Goal: Book appointment/travel/reservation

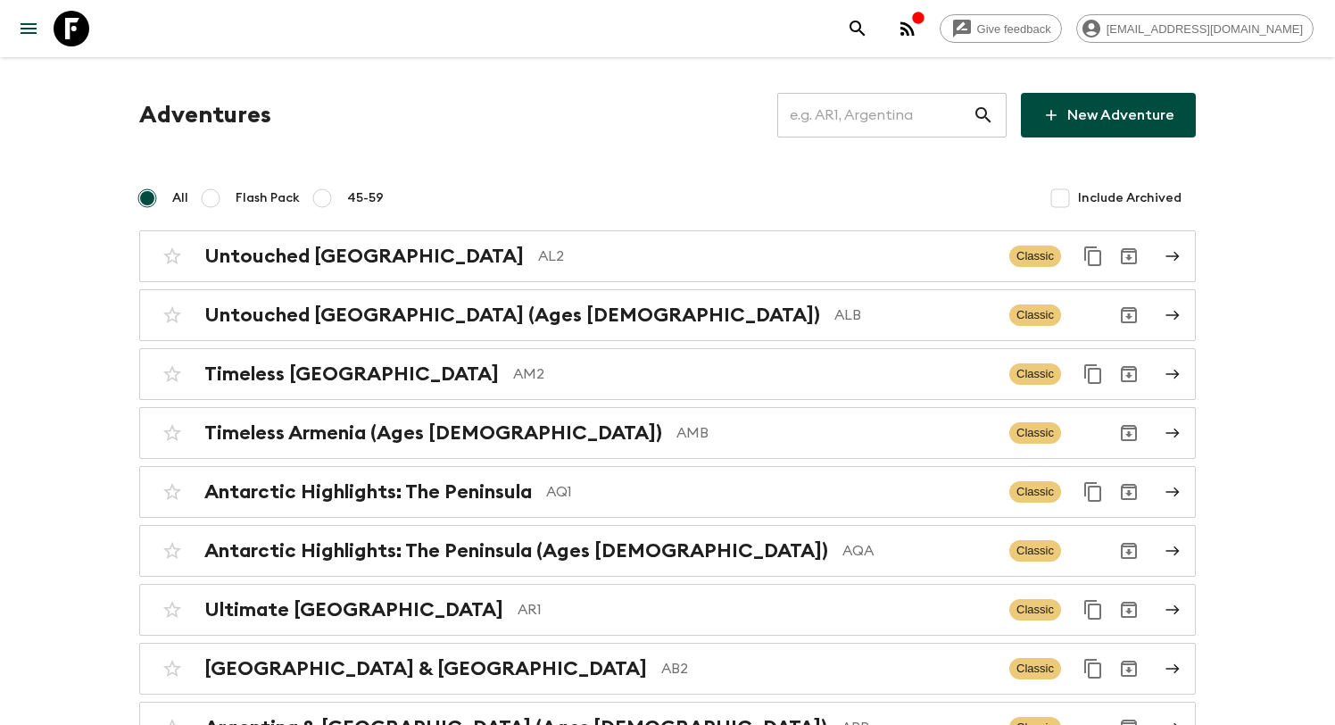
click at [879, 106] on input "text" at bounding box center [875, 115] width 195 height 50
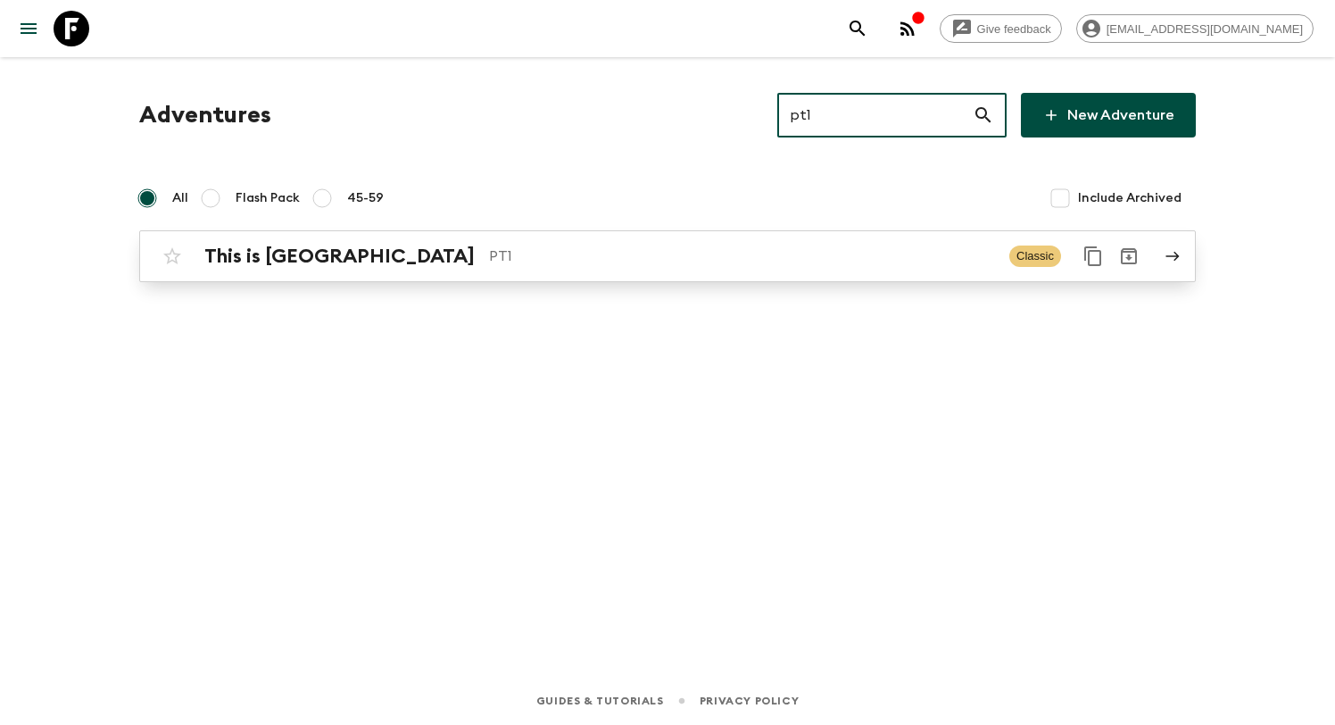
type input "pt1"
click at [489, 255] on p "PT1" at bounding box center [742, 255] width 506 height 21
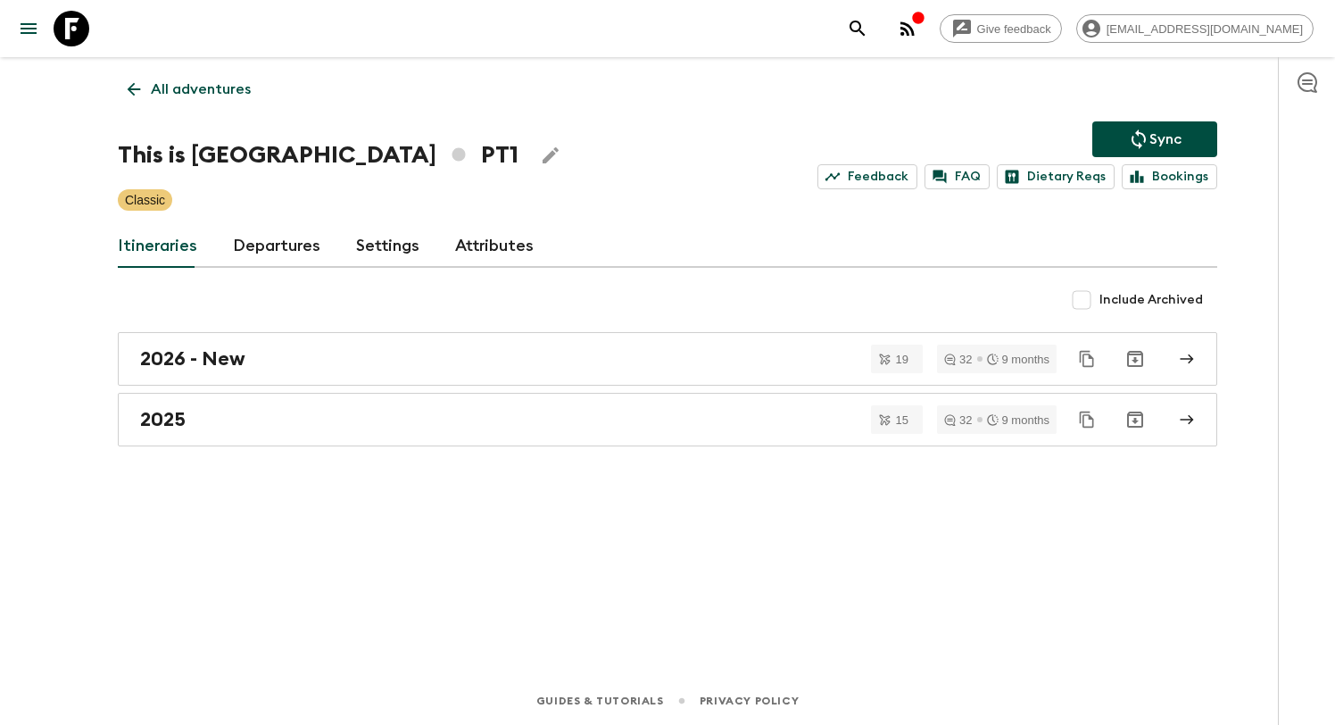
click at [277, 256] on link "Departures" at bounding box center [276, 246] width 87 height 43
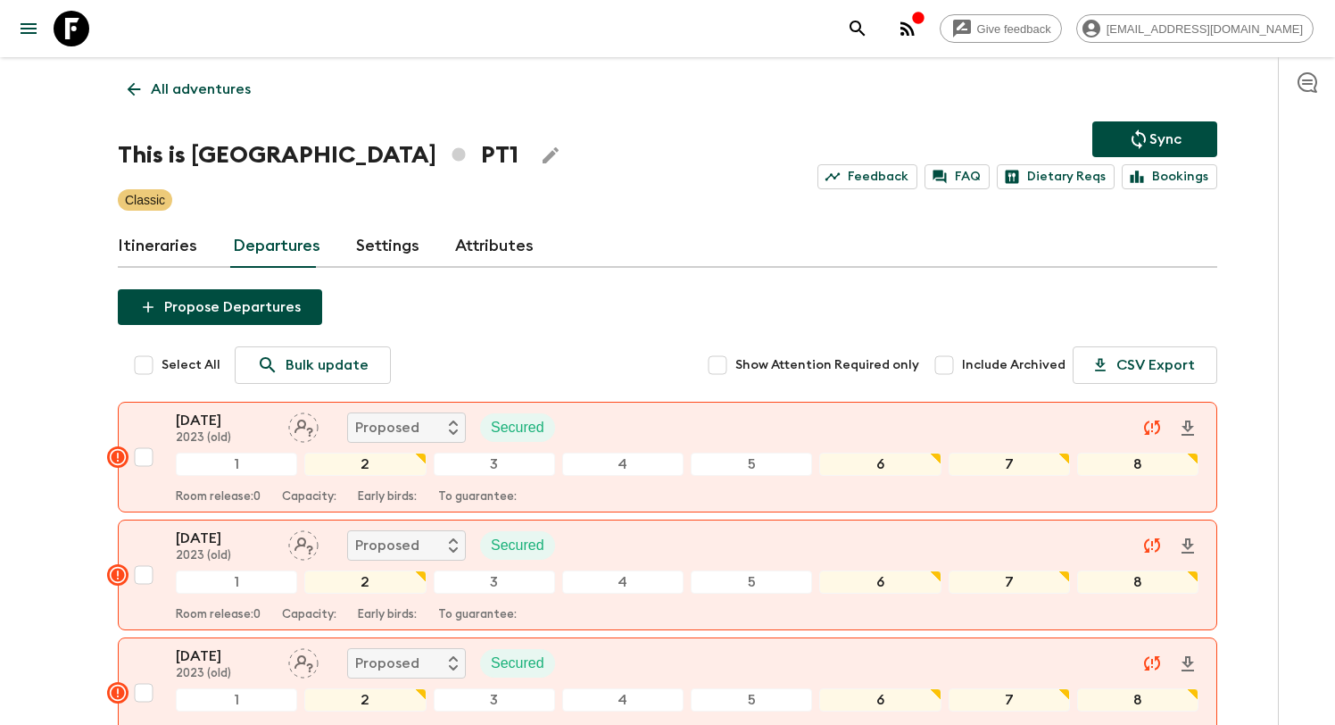
scroll to position [7246, 0]
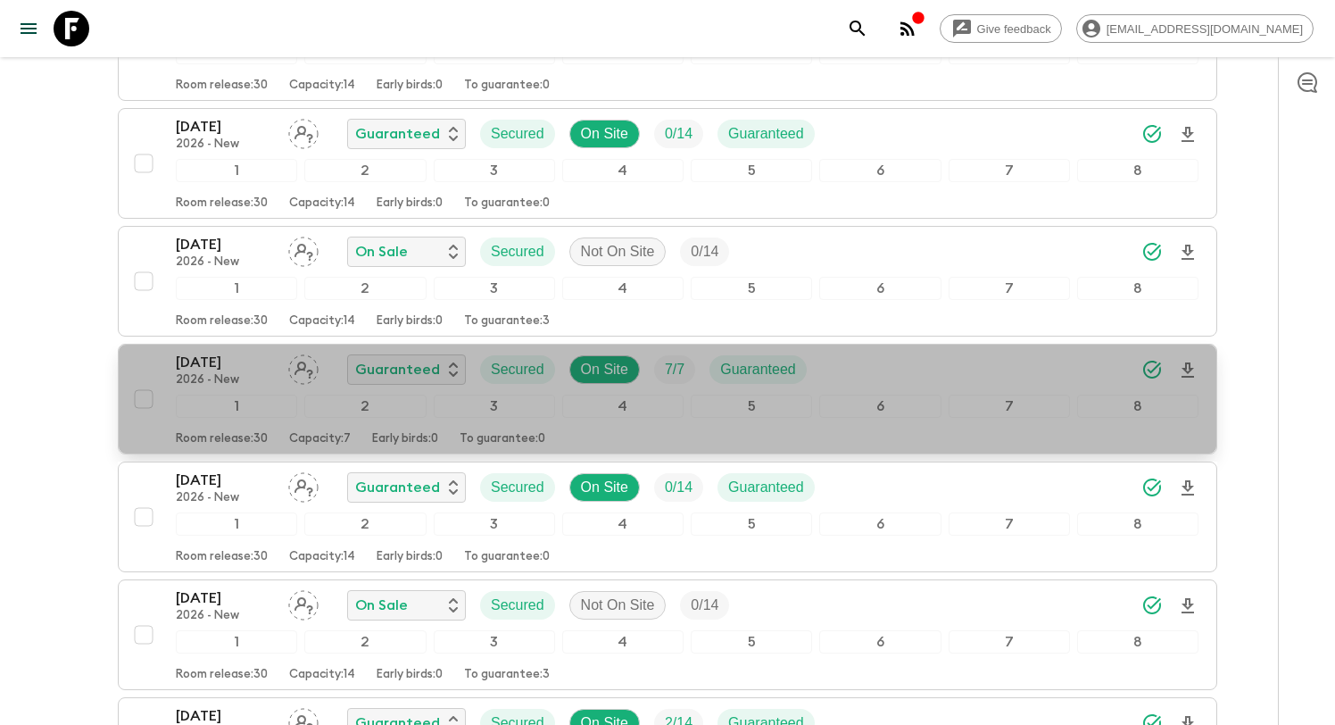
click at [876, 375] on div "[DATE] 2026 - New Guaranteed Secured On Site 7 / 7 Guaranteed" at bounding box center [687, 370] width 1023 height 36
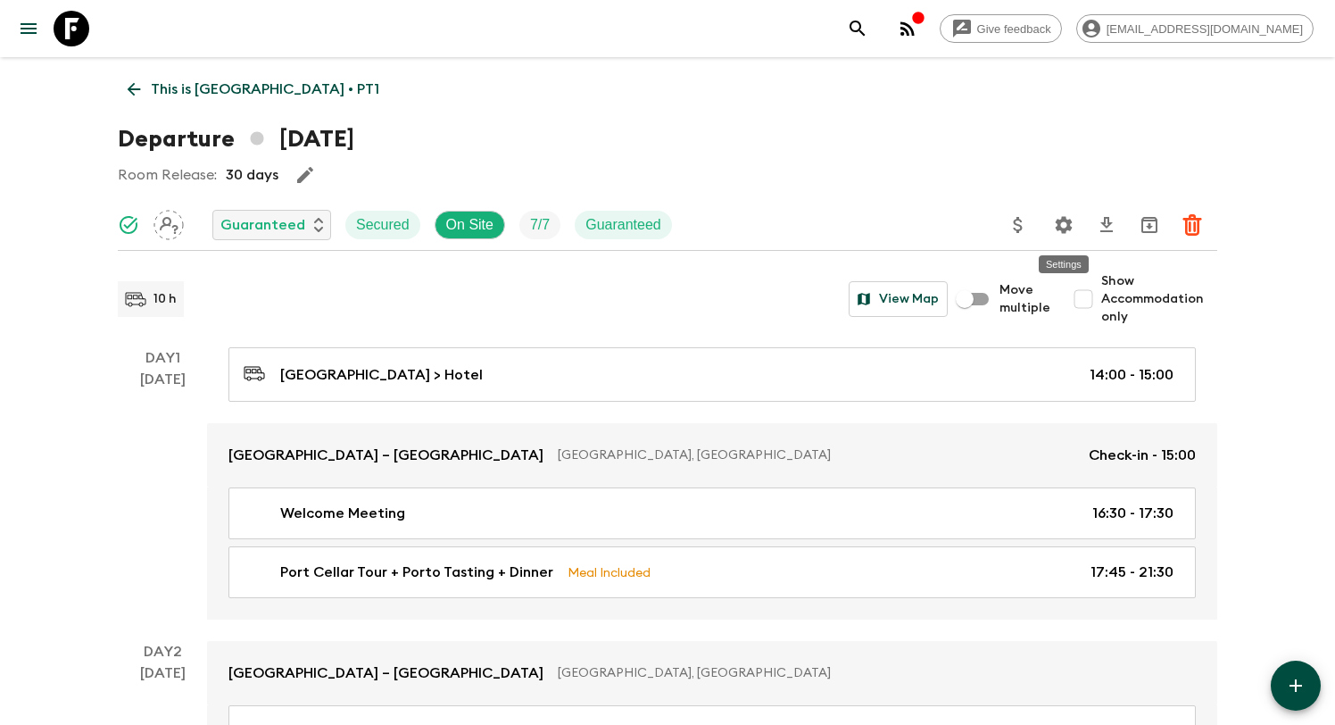
click at [1060, 225] on icon "Settings" at bounding box center [1063, 224] width 21 height 21
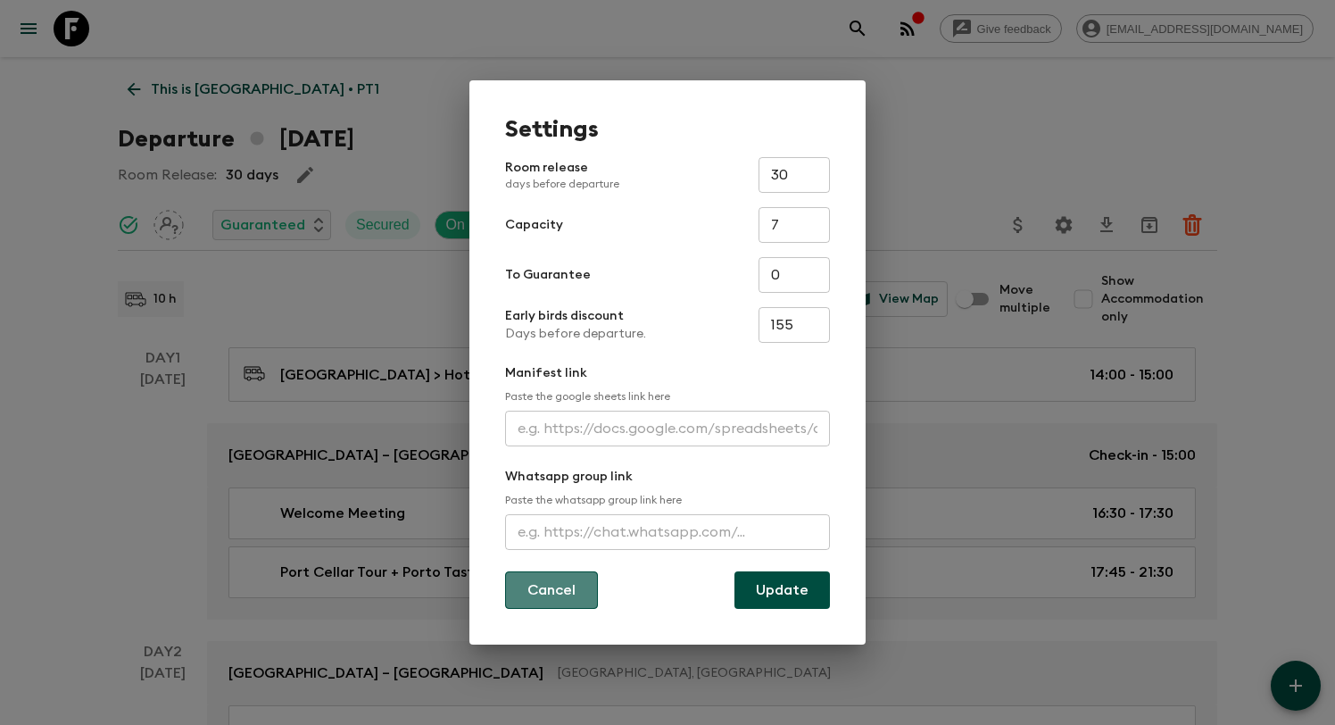
click at [555, 592] on button "Cancel" at bounding box center [551, 589] width 93 height 37
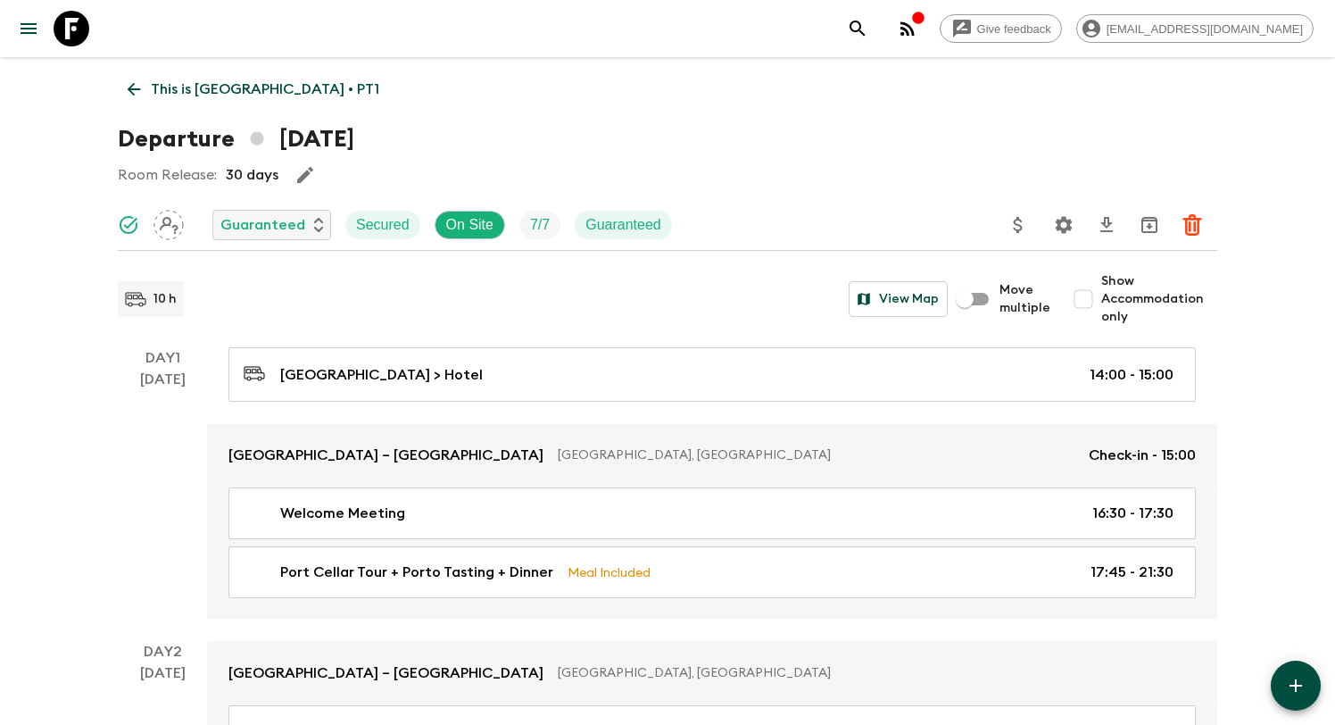
click at [140, 90] on icon at bounding box center [134, 89] width 20 height 20
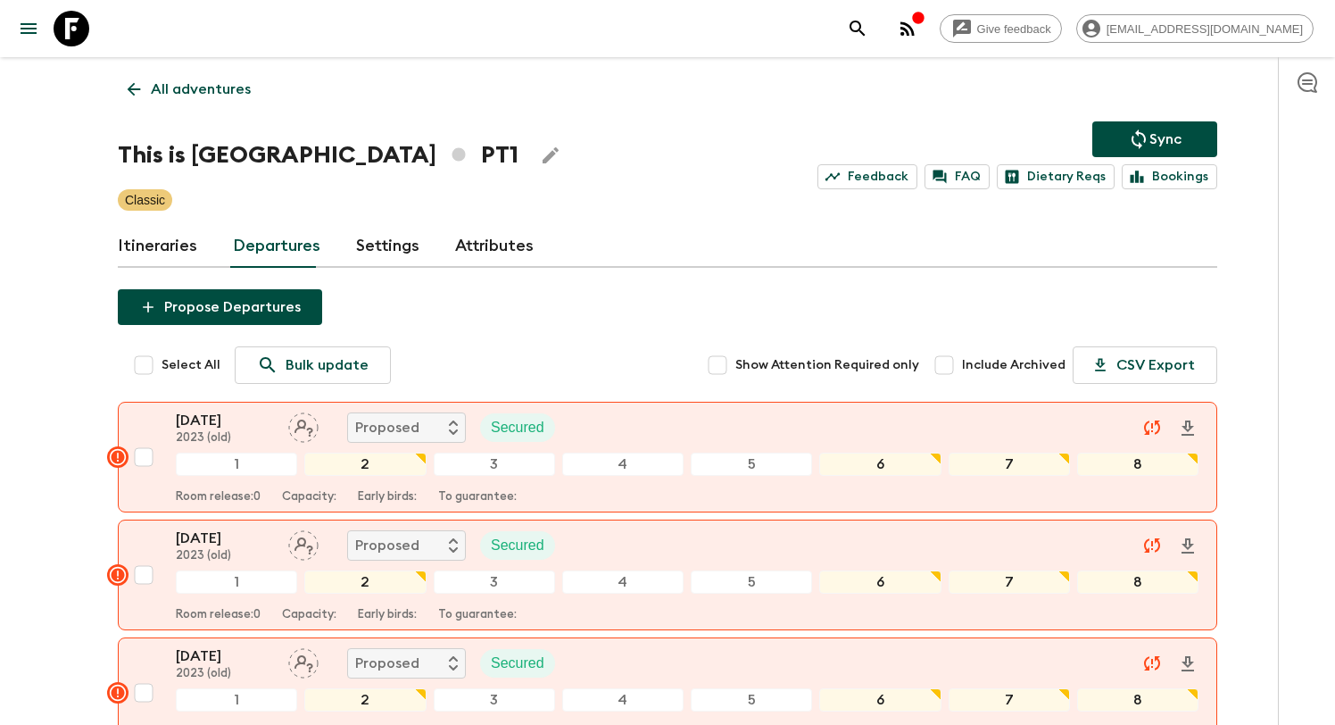
scroll to position [7246, 0]
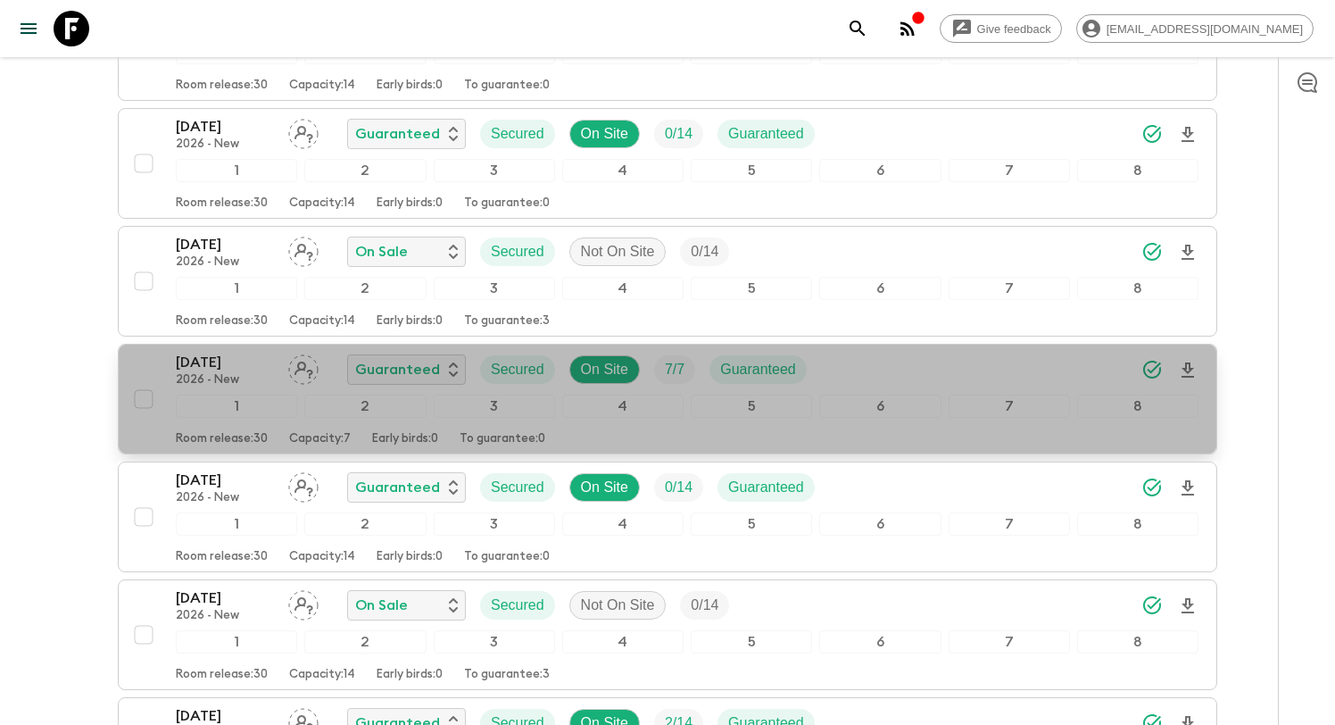
click at [834, 370] on div "[DATE] 2026 - New Guaranteed Secured On Site 7 / 7 Guaranteed" at bounding box center [687, 370] width 1023 height 36
